Goal: Information Seeking & Learning: Check status

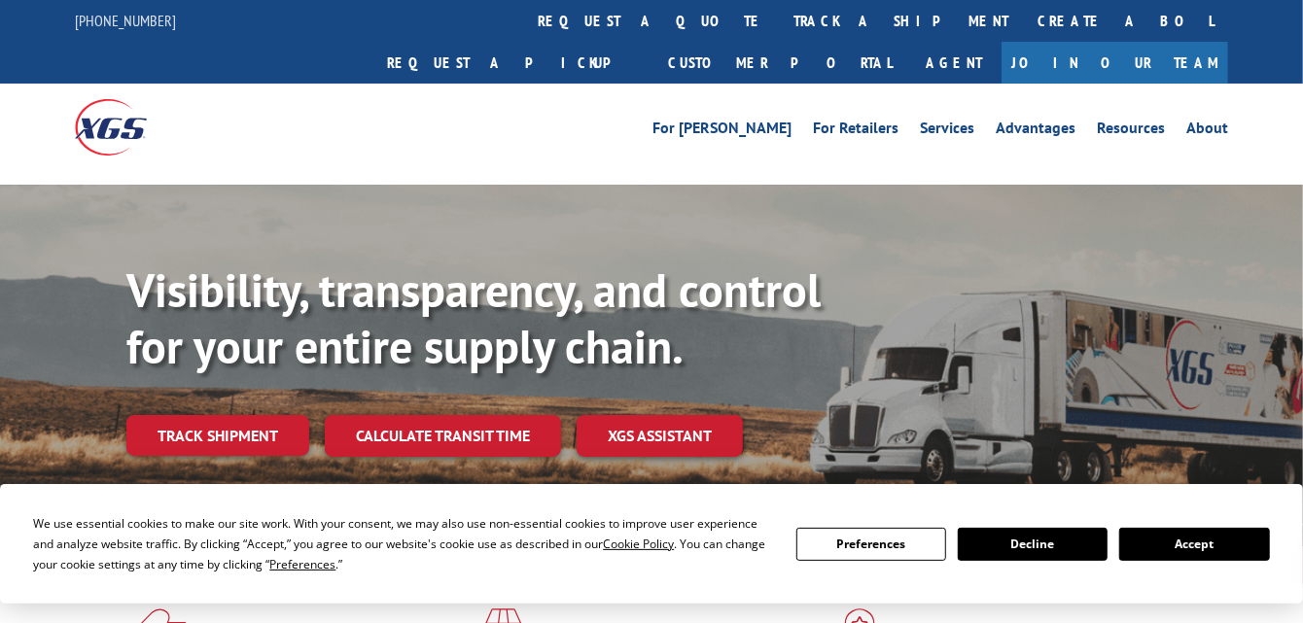
click at [779, 20] on link "track a shipment" at bounding box center [901, 21] width 244 height 42
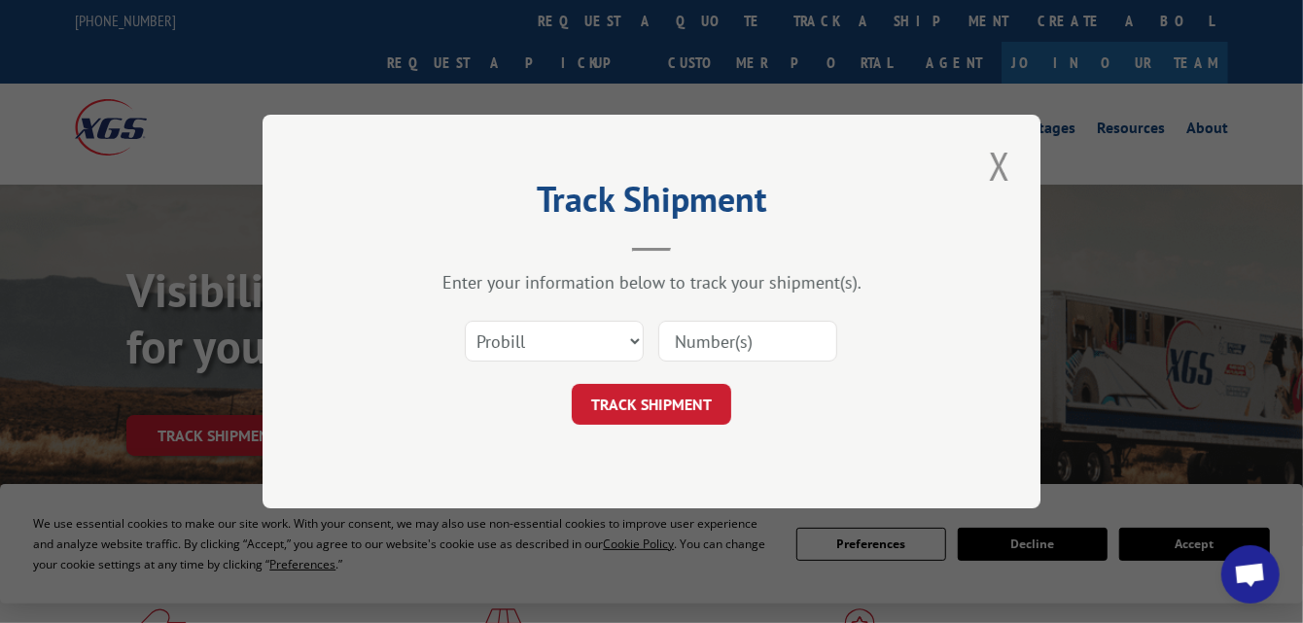
click at [690, 354] on input at bounding box center [747, 341] width 179 height 41
paste input "17352872"
type input "17352872"
click at [659, 381] on form "Select category... Probill BOL PO 17352872 TRACK SHIPMENT" at bounding box center [651, 367] width 583 height 116
click at [656, 405] on button "TRACK SHIPMENT" at bounding box center [651, 404] width 159 height 41
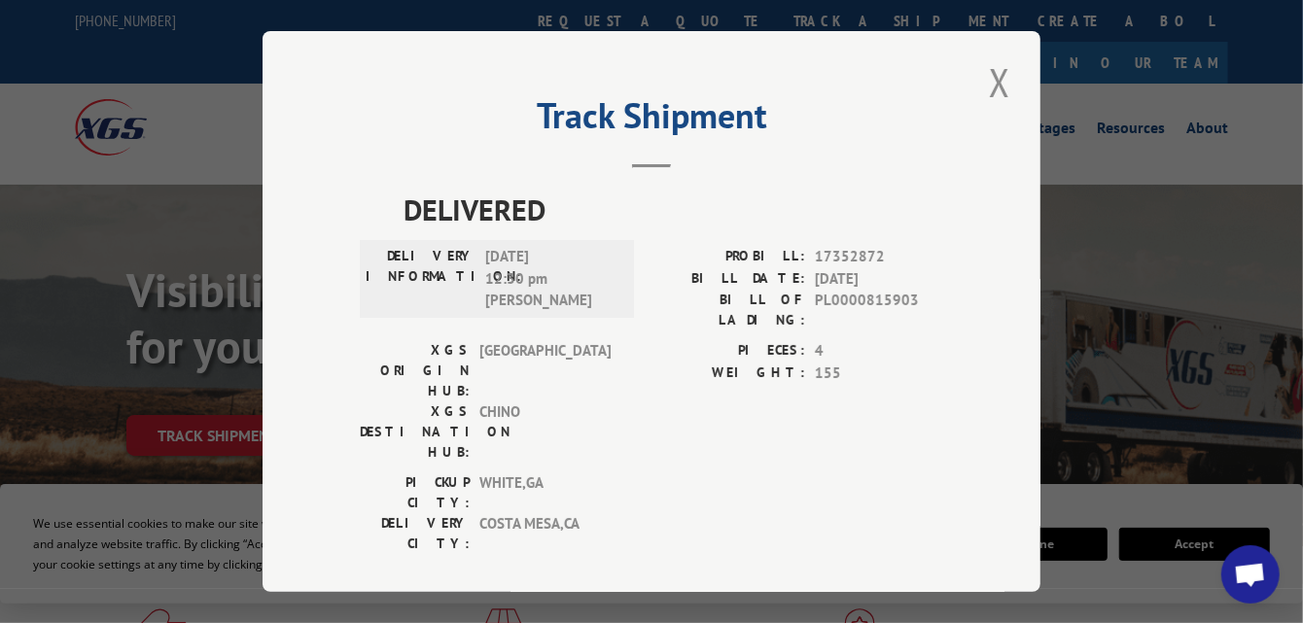
click at [402, 201] on div "DELIVERED DELIVERY INFORMATION: [DATE] 12:30 pm [PERSON_NAME]: 17352872 BILL DA…" at bounding box center [651, 376] width 583 height 376
drag, startPoint x: 416, startPoint y: 256, endPoint x: 575, endPoint y: 301, distance: 165.0
click at [575, 301] on div "DELIVERY INFORMATION: [DATE] 12:30 pm [PERSON_NAME]" at bounding box center [497, 279] width 263 height 66
copy div "DELIVERY INFORMATION: [DATE] 12:30 pm [PERSON_NAME]"
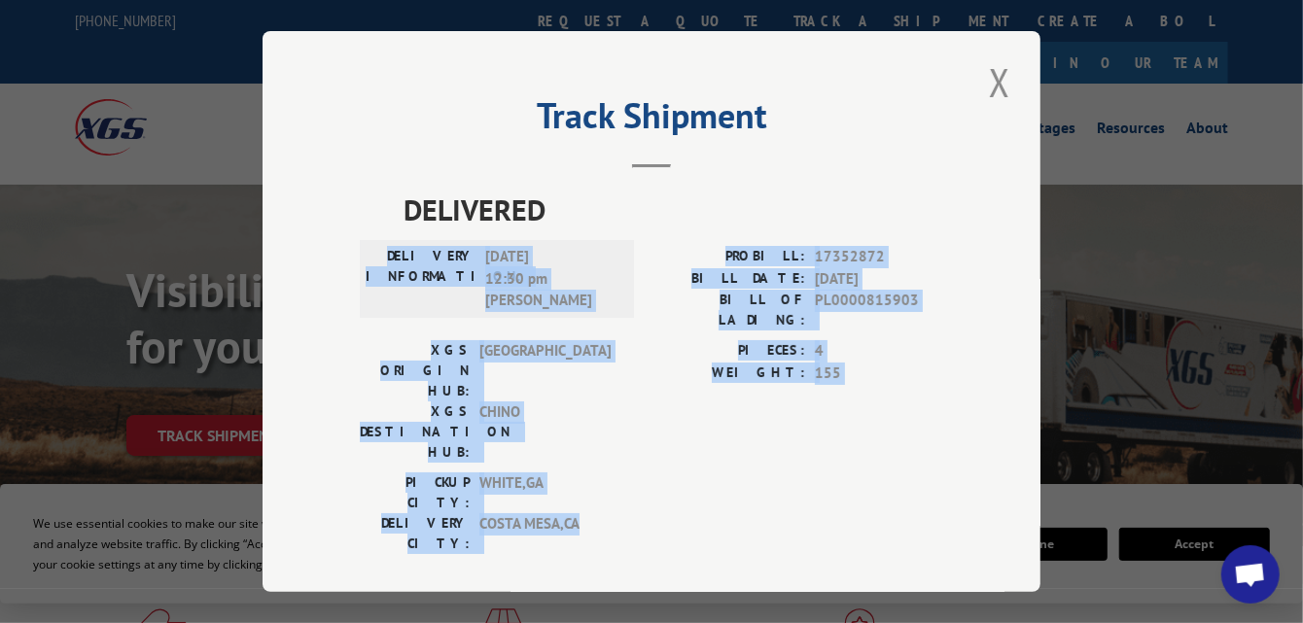
drag, startPoint x: 826, startPoint y: 187, endPoint x: 819, endPoint y: 485, distance: 298.6
click at [819, 485] on div "Track Shipment DELIVERED DELIVERY INFORMATION: [DATE] 12:30 pm [PERSON_NAME]: 1…" at bounding box center [652, 311] width 778 height 561
